Goal: Information Seeking & Learning: Learn about a topic

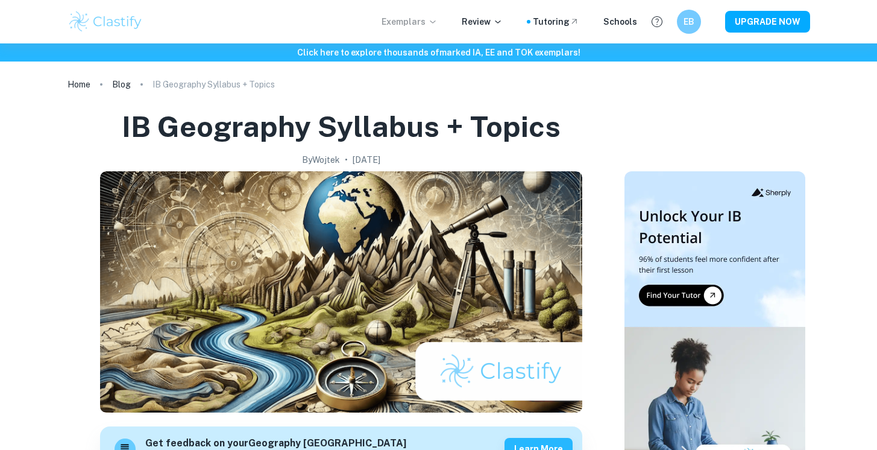
click at [430, 19] on p "Exemplars" at bounding box center [409, 21] width 56 height 13
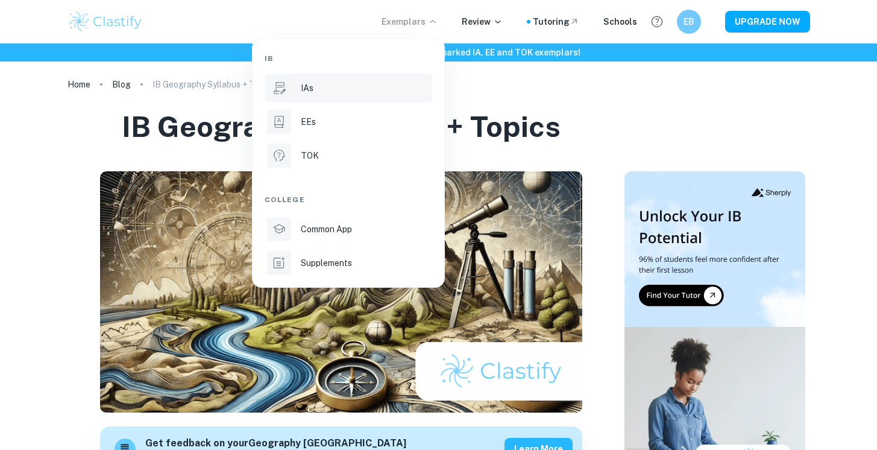
click at [304, 93] on p "IAs" at bounding box center [307, 87] width 13 height 13
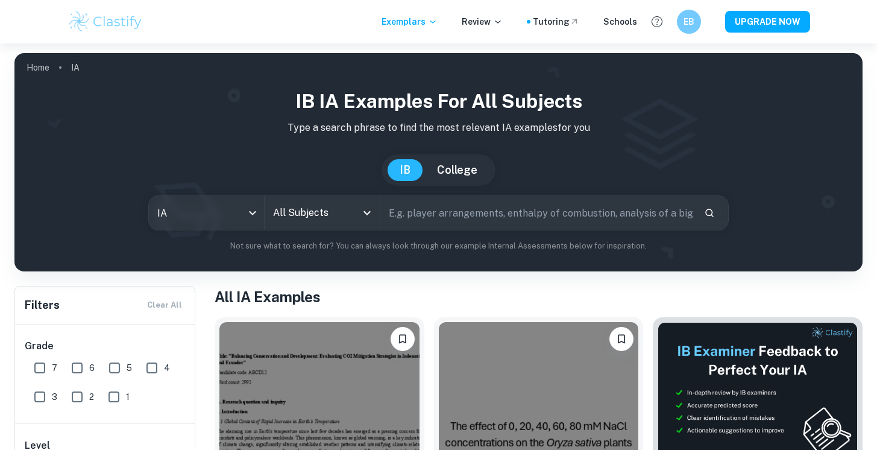
click at [480, 215] on input "text" at bounding box center [536, 213] width 313 height 34
click at [289, 211] on input "All Subjects" at bounding box center [313, 212] width 86 height 23
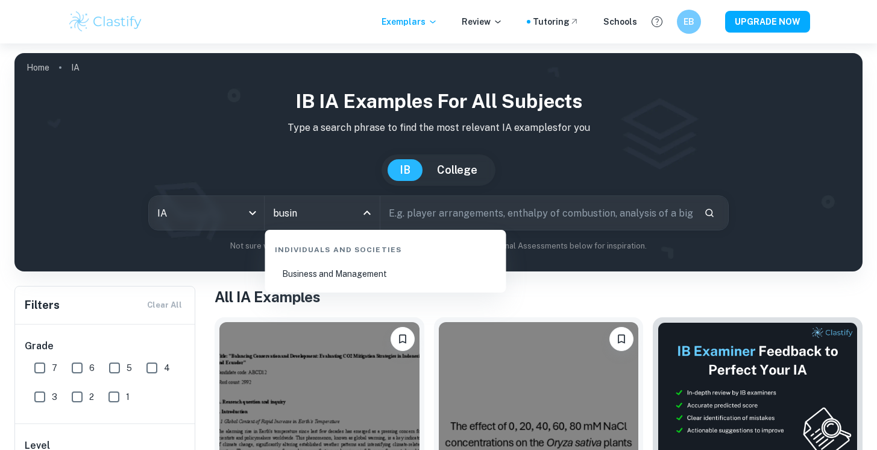
click at [313, 282] on li "Business and Management" at bounding box center [385, 274] width 231 height 28
type input "Business and Management"
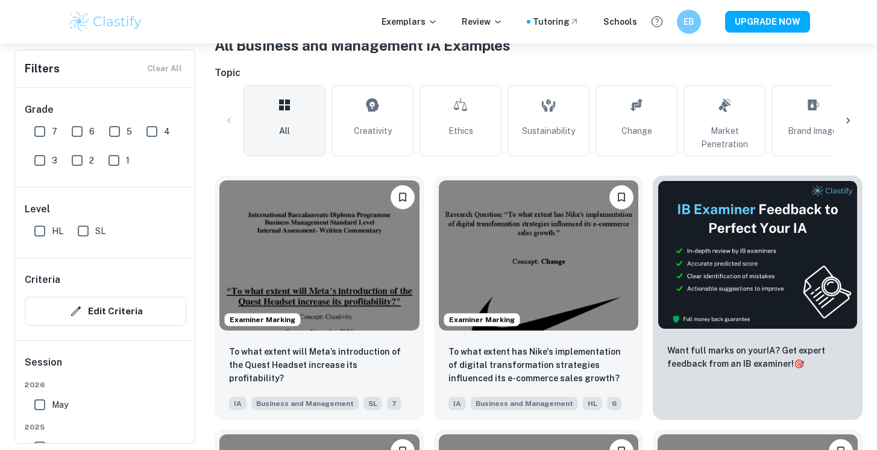
scroll to position [374, 0]
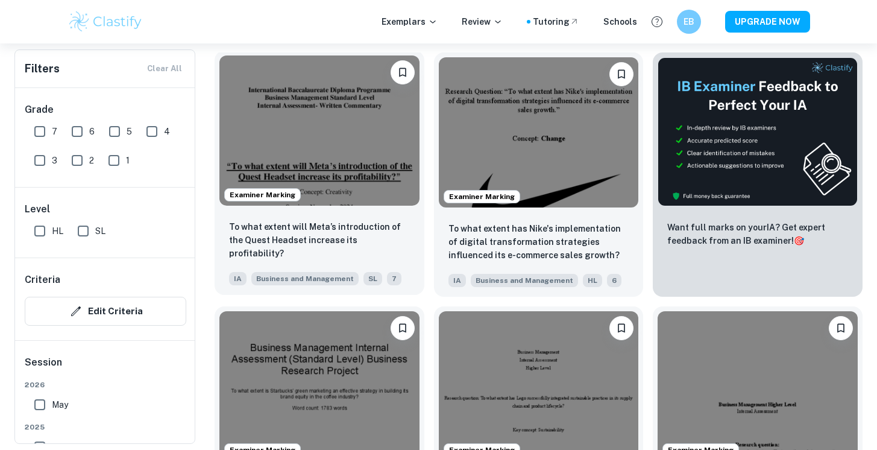
click at [326, 217] on div "To what extent will Meta’s introduction of the Quest Headset increase its profi…" at bounding box center [320, 252] width 210 height 84
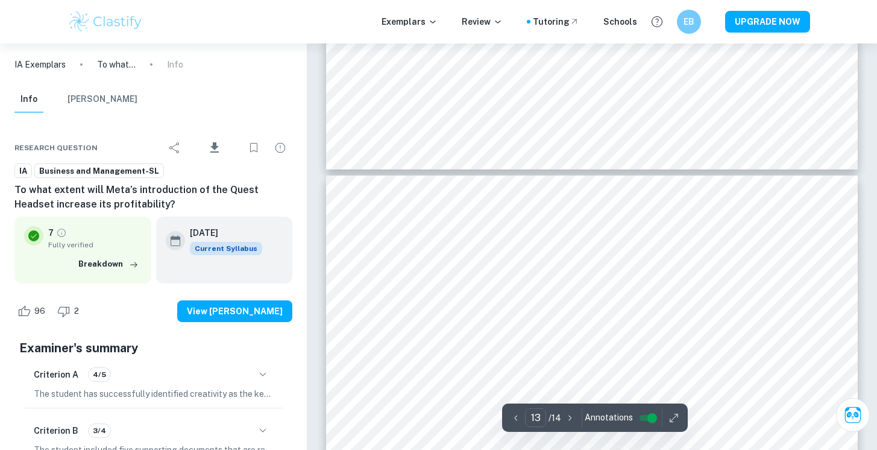
type input "14"
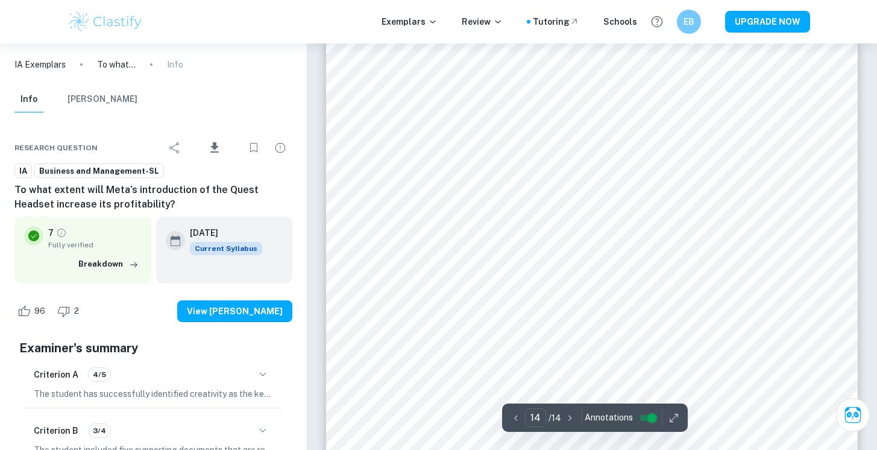
scroll to position [10061, 0]
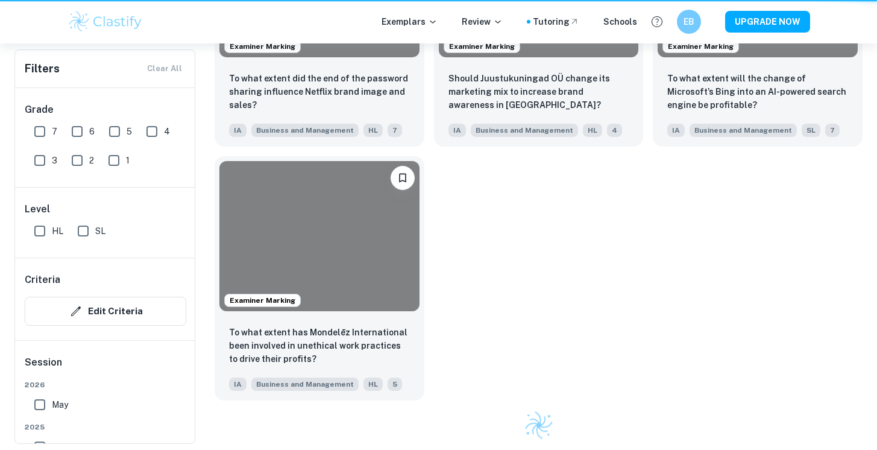
scroll to position [374, 0]
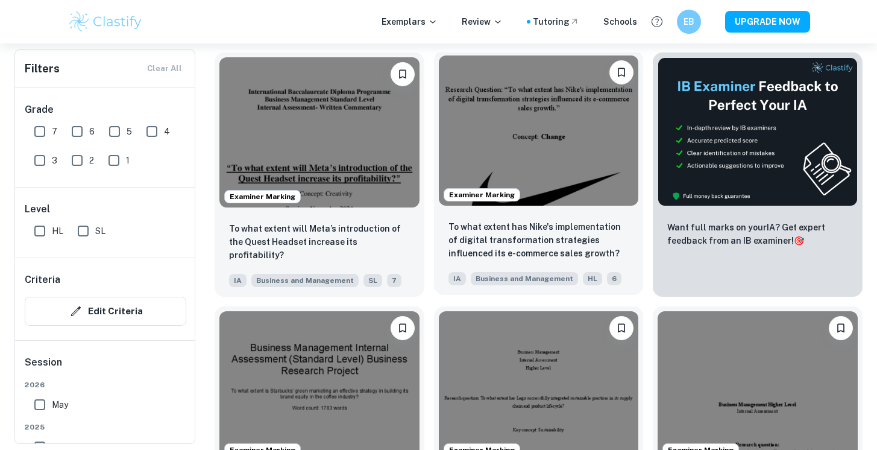
click at [504, 233] on p "To what extent has Nike's implementation of digital transformation strategies i…" at bounding box center [538, 240] width 181 height 40
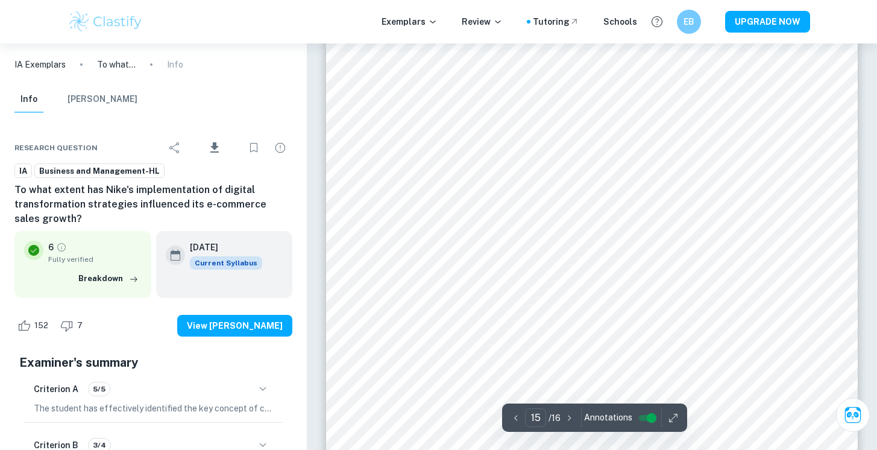
scroll to position [10187, 0]
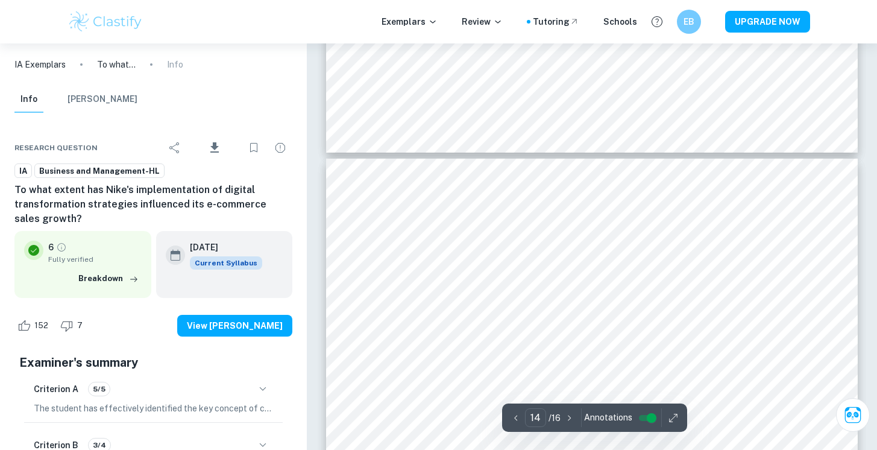
type input "13"
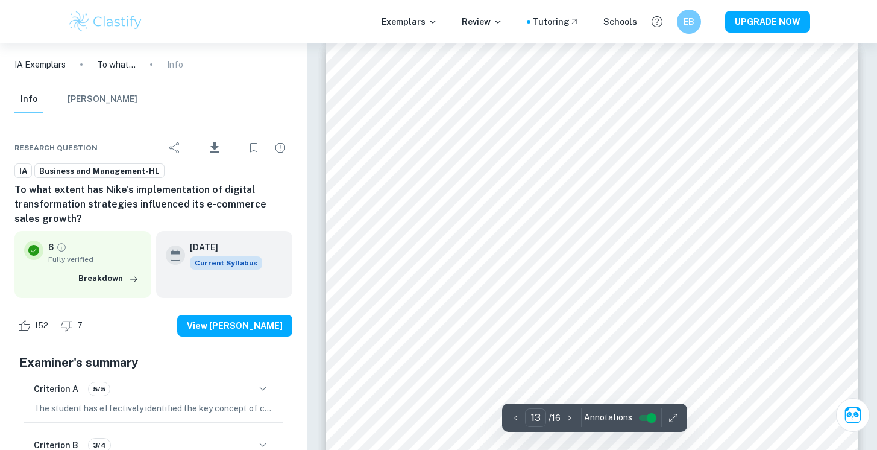
scroll to position [8566, 0]
